Goal: Task Accomplishment & Management: Manage account settings

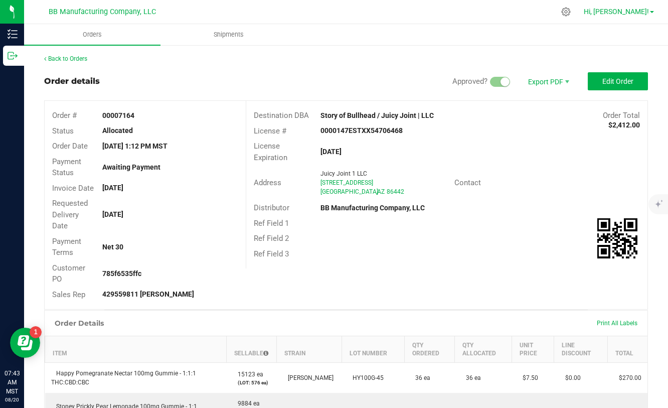
click at [642, 9] on span "Hi, [PERSON_NAME]!" at bounding box center [616, 12] width 65 height 8
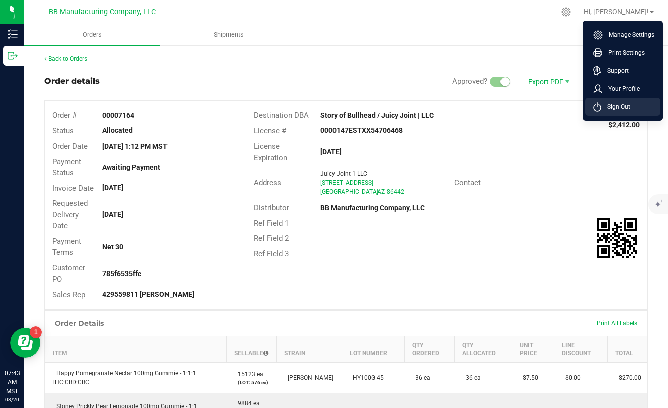
click at [617, 107] on span "Sign Out" at bounding box center [616, 107] width 29 height 10
